Goal: Task Accomplishment & Management: Use online tool/utility

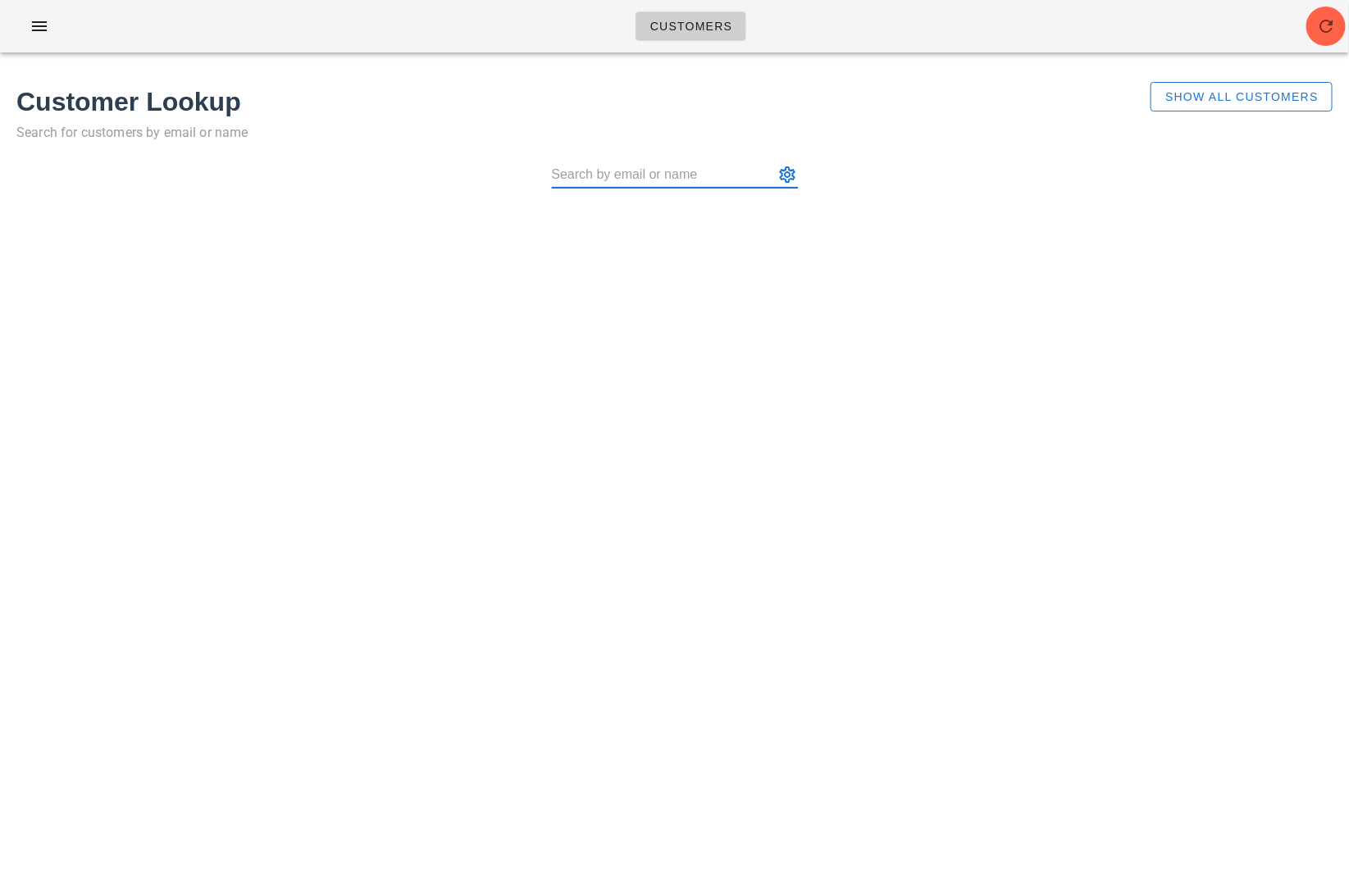
click at [627, 179] on input "text" at bounding box center [663, 175] width 223 height 26
click at [14, 25] on button "button" at bounding box center [39, 26] width 53 height 30
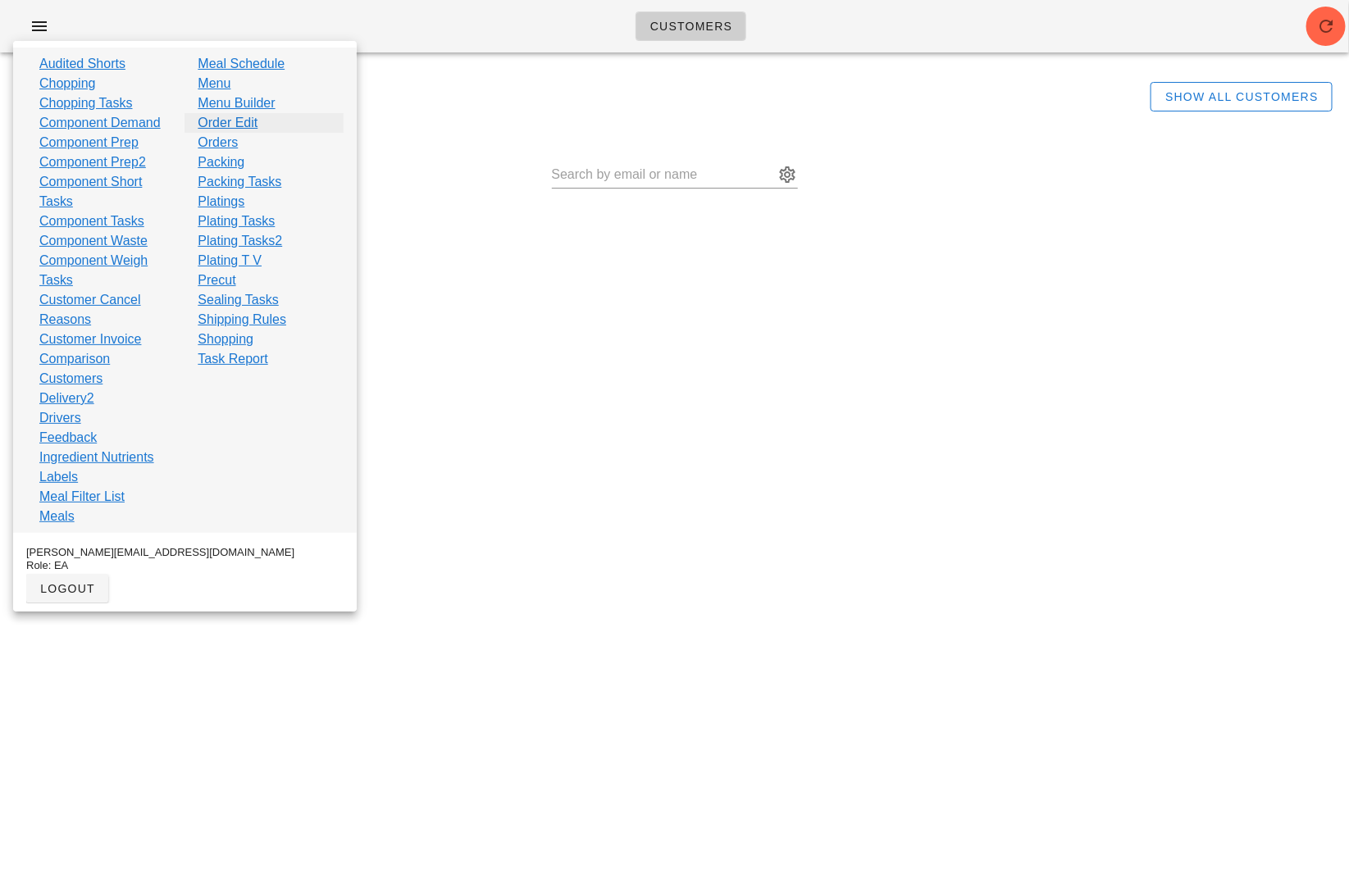
click at [247, 114] on link "Order Edit" at bounding box center [227, 122] width 60 height 19
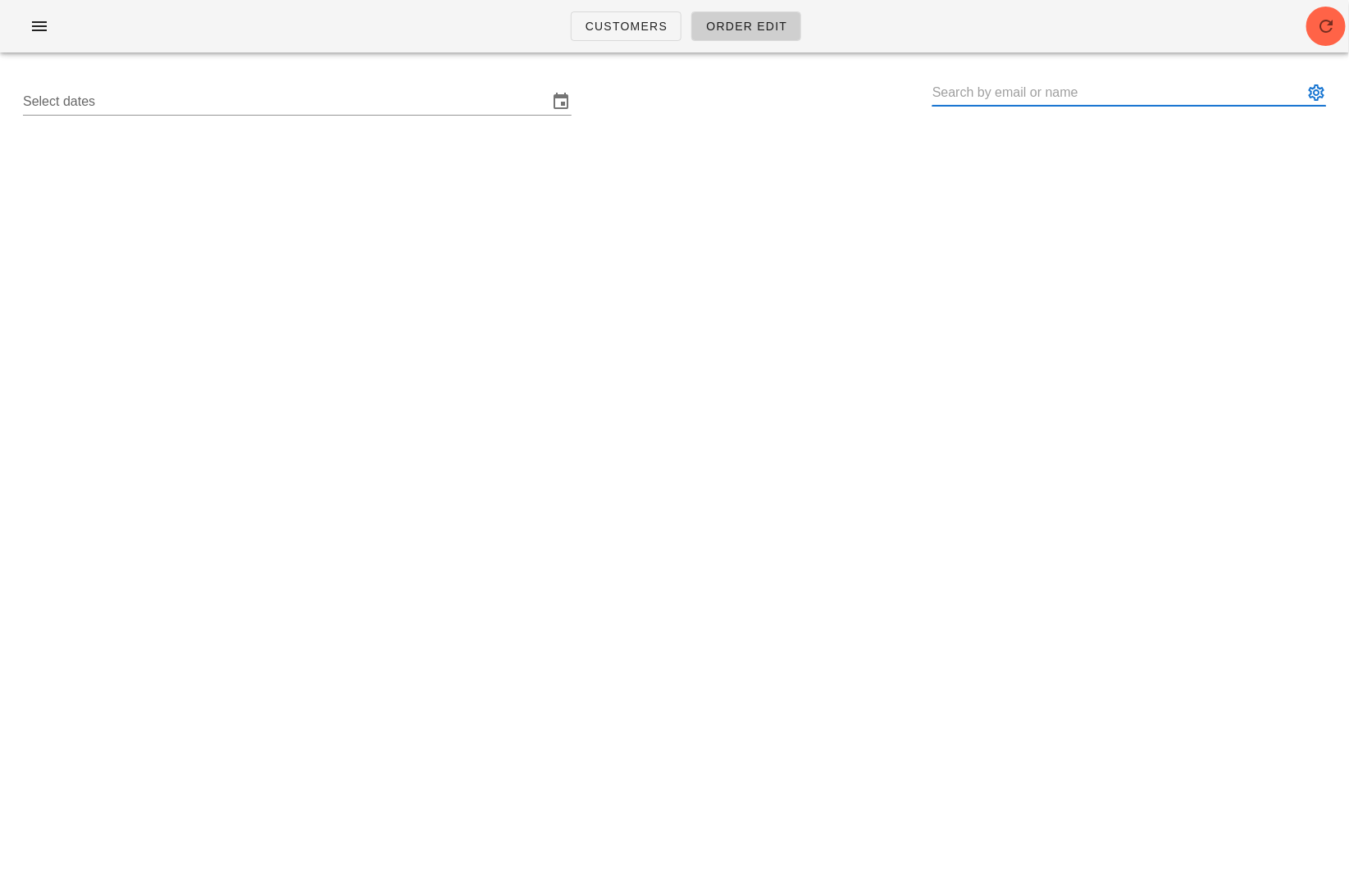
click at [1012, 86] on input "text" at bounding box center [1118, 92] width 371 height 26
paste input "[EMAIL_ADDRESS][PERSON_NAME][DOMAIN_NAME]"
type input "[PERSON_NAME] ([PERSON_NAME][EMAIL_ADDRESS][PERSON_NAME][DOMAIN_NAME])"
click at [403, 82] on div "Select dates [PERSON_NAME] ([PERSON_NAME][EMAIL_ADDRESS][PERSON_NAME][DOMAIN_NA…" at bounding box center [675, 102] width 1329 height 53
click at [391, 97] on input "Select dates" at bounding box center [286, 101] width 526 height 26
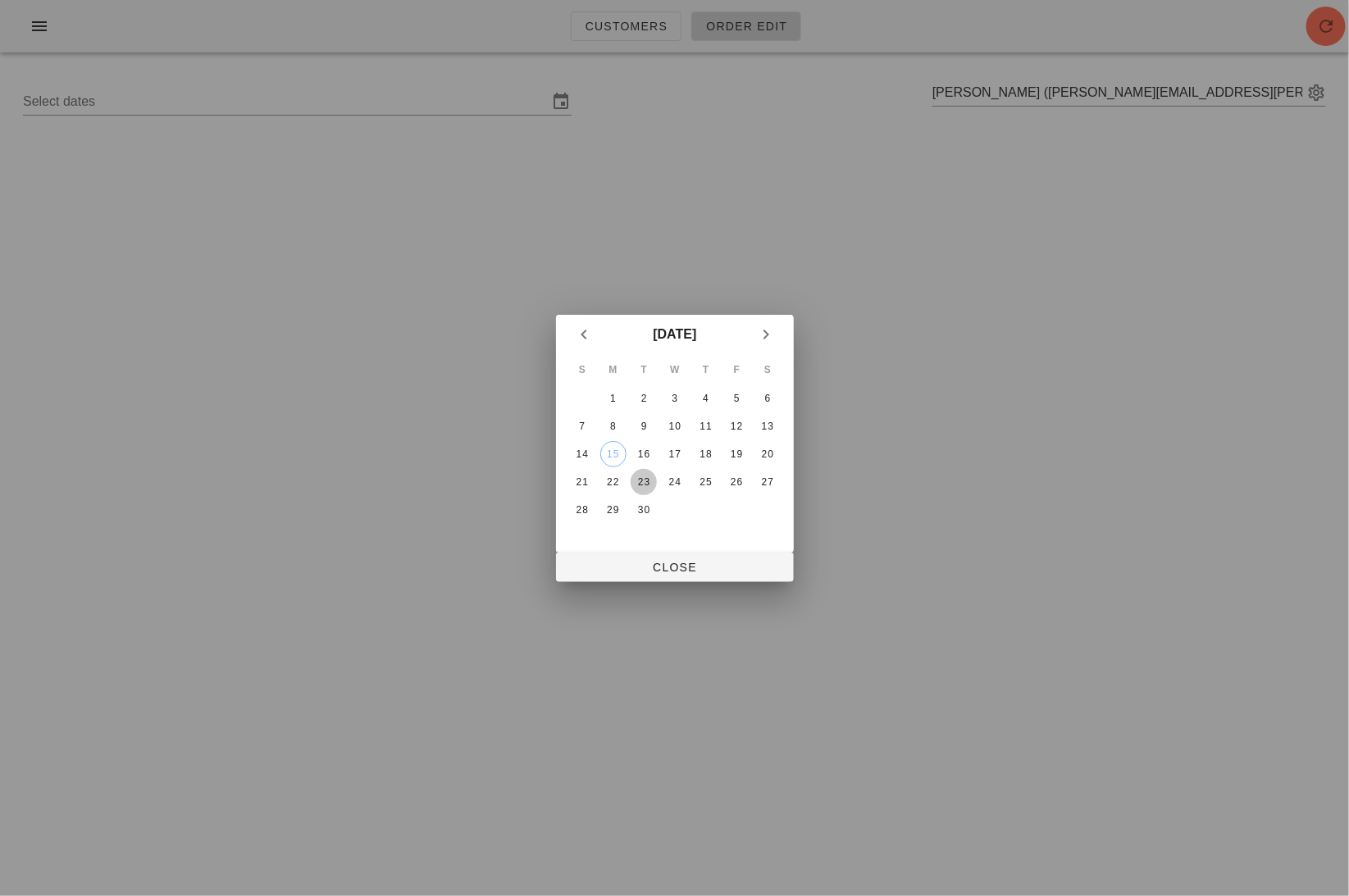
click at [638, 478] on div "23" at bounding box center [644, 482] width 26 height 12
click at [667, 561] on span "Close" at bounding box center [675, 567] width 212 height 13
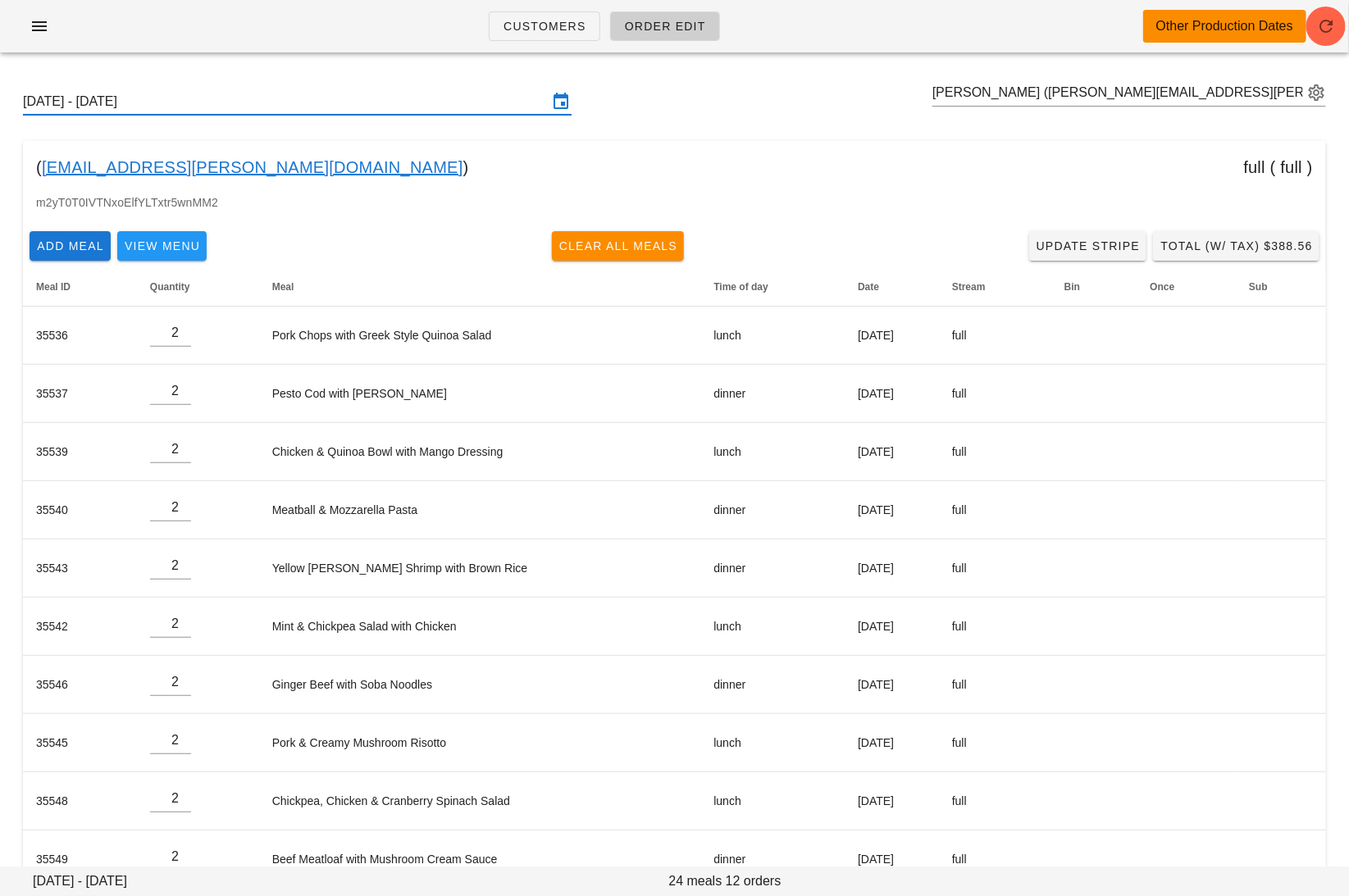
click at [309, 100] on input "[DATE] - [DATE]" at bounding box center [286, 101] width 526 height 26
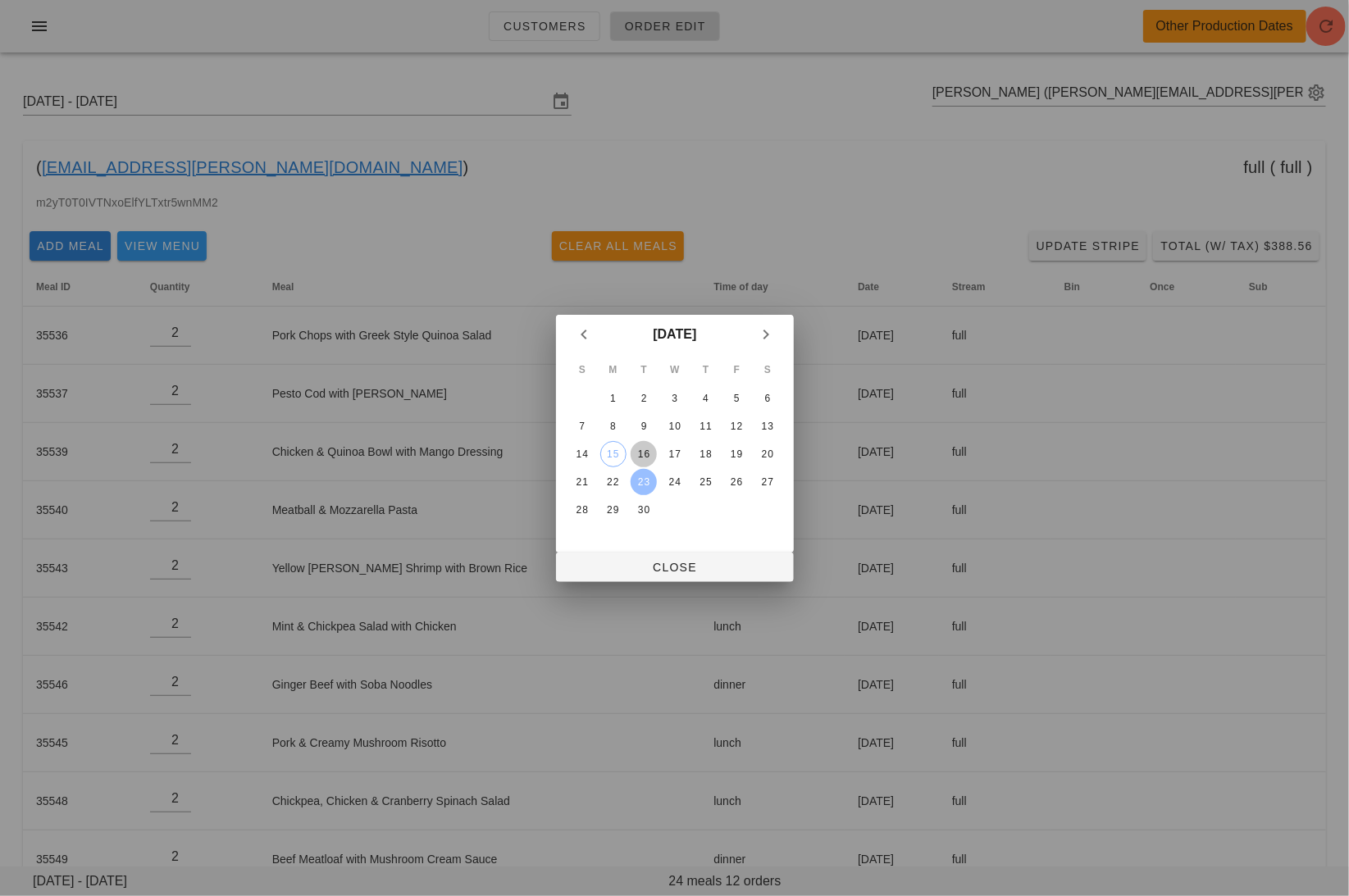
click at [643, 456] on div "16" at bounding box center [644, 454] width 26 height 12
click at [672, 561] on span "Close" at bounding box center [675, 567] width 212 height 13
type input "[DATE] - [DATE]"
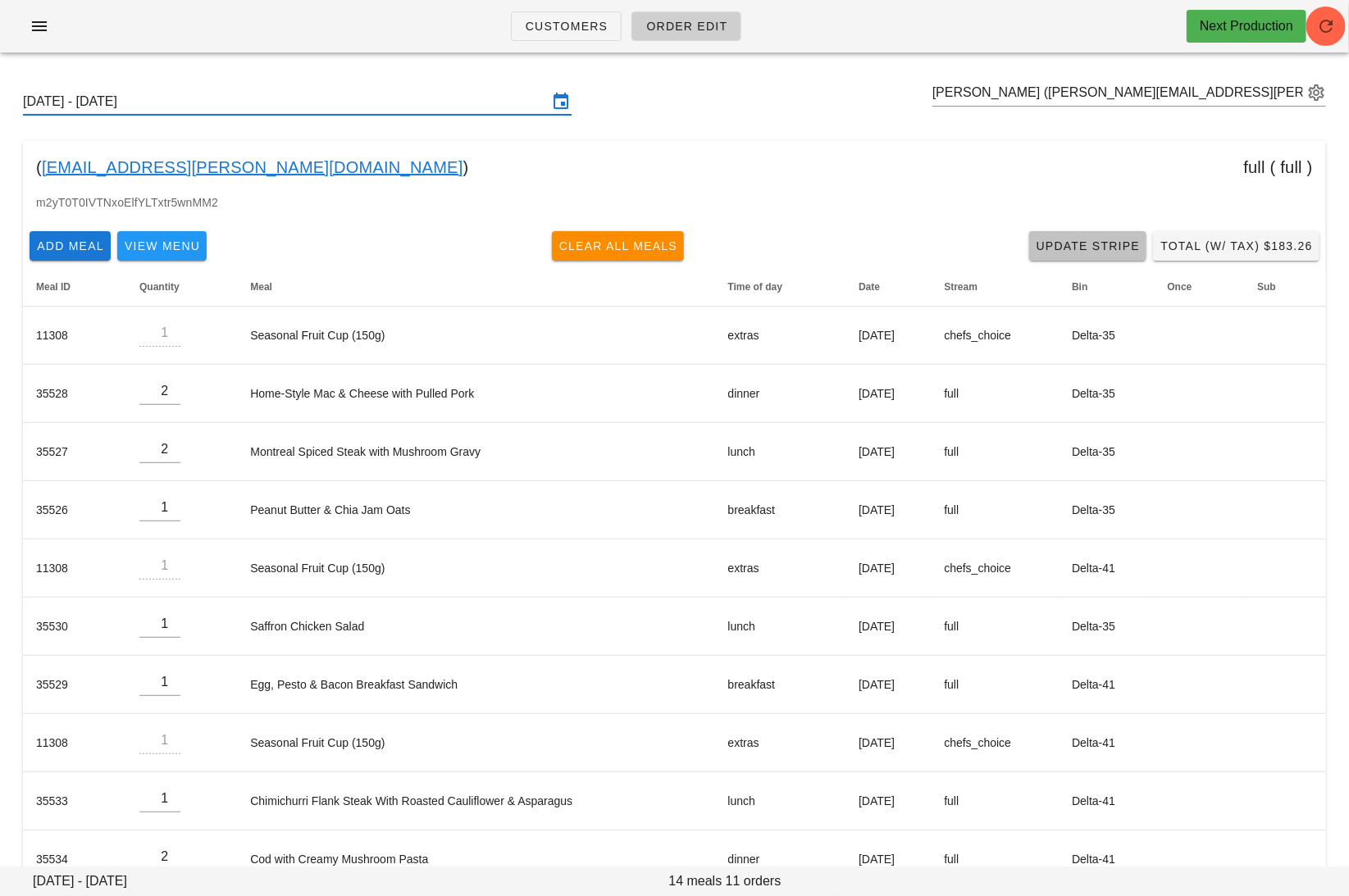
click at [1098, 242] on span "Update Stripe" at bounding box center [1089, 245] width 105 height 13
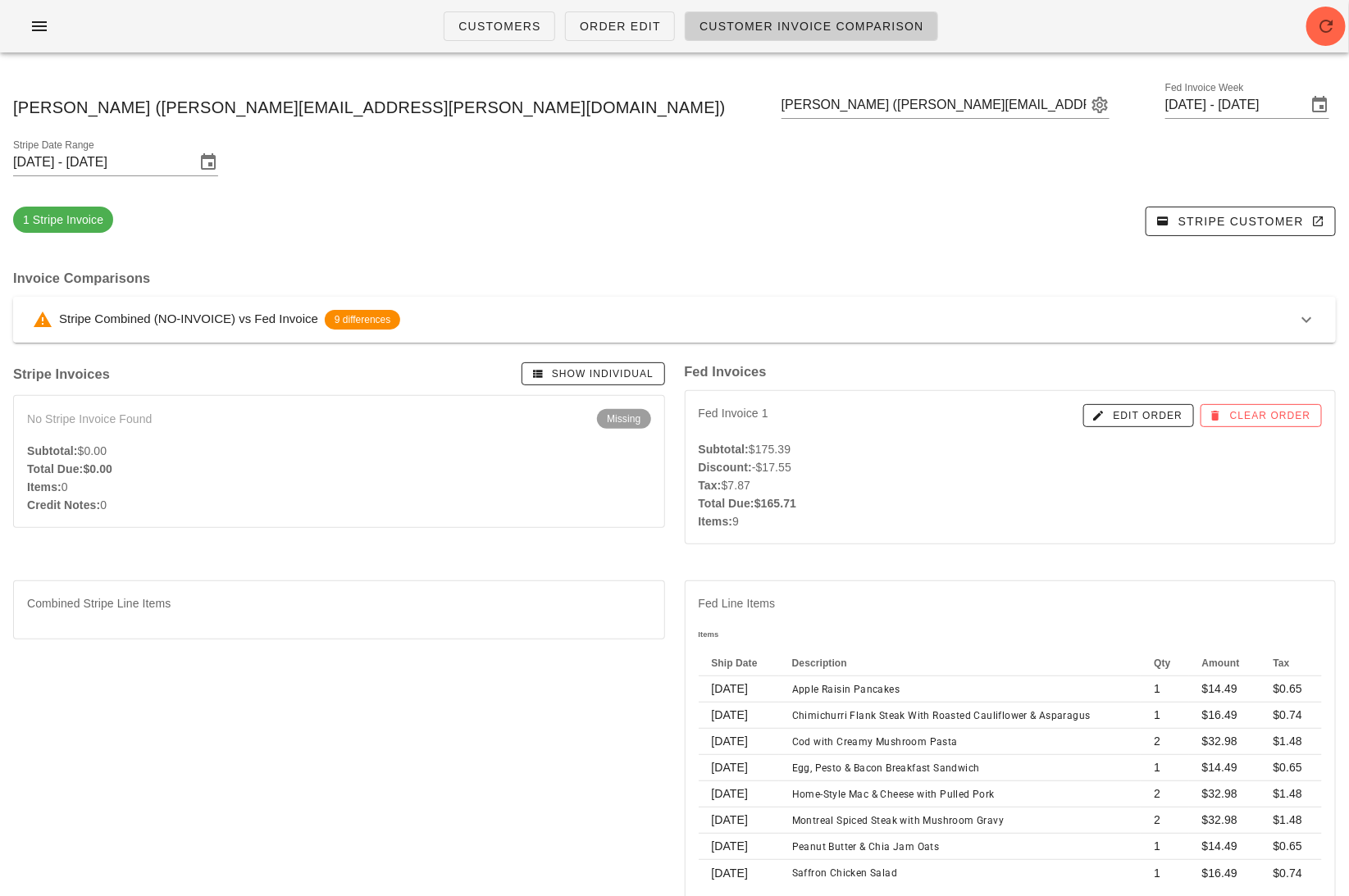
click at [930, 297] on button "Stripe Combined (NO-INVOICE) vs Fed Invoice 9 differences" at bounding box center [674, 320] width 1323 height 46
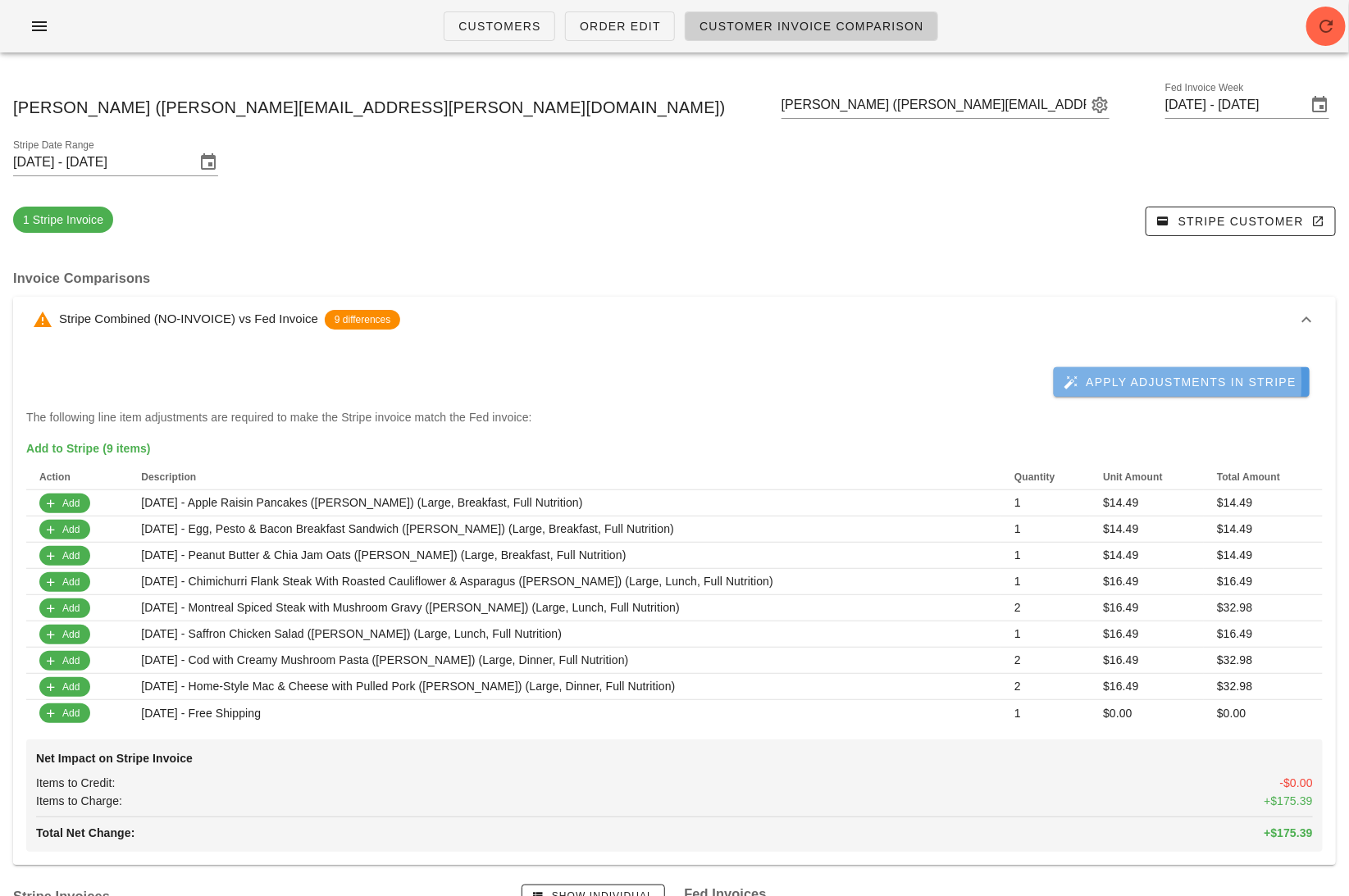
click at [1190, 375] on span "Apply Adjustments in Stripe" at bounding box center [1181, 381] width 230 height 14
